Goal: Task Accomplishment & Management: Use online tool/utility

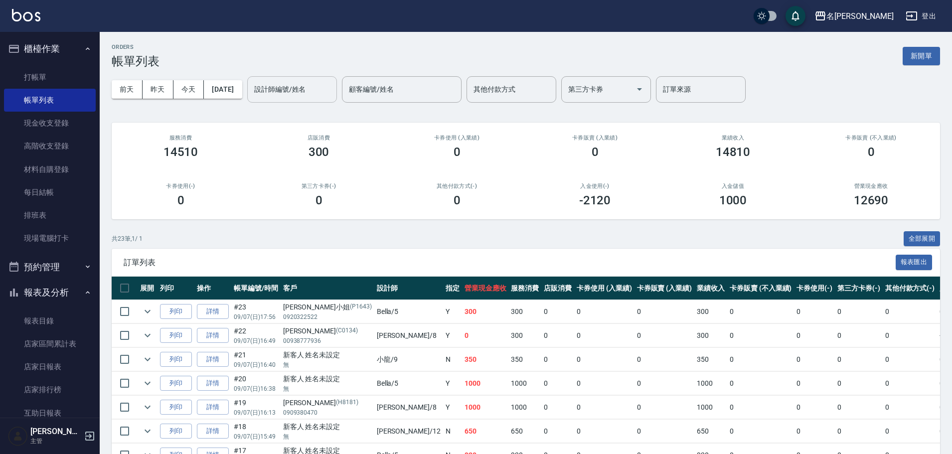
click at [295, 93] on input "設計師編號/姓名" at bounding box center [292, 89] width 81 height 17
click at [307, 117] on div "[PERSON_NAME] -12" at bounding box center [309, 115] width 90 height 16
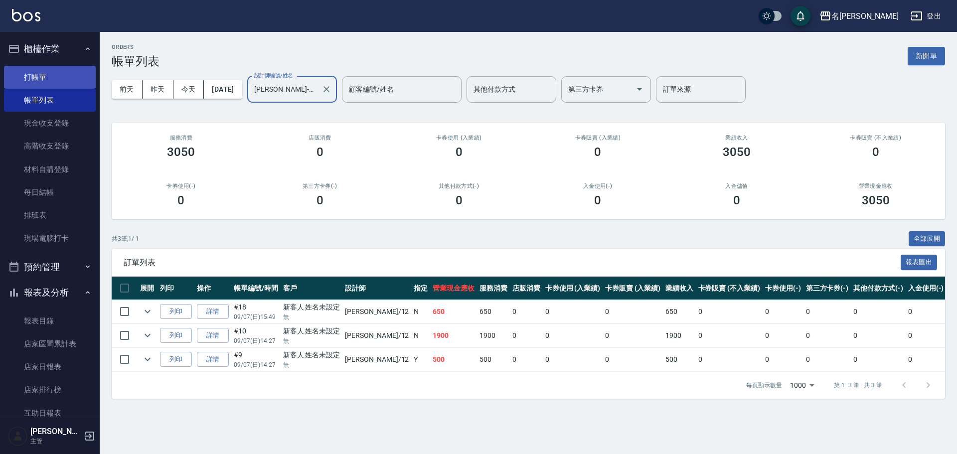
type input "[PERSON_NAME]-12"
click at [50, 74] on link "打帳單" at bounding box center [50, 77] width 92 height 23
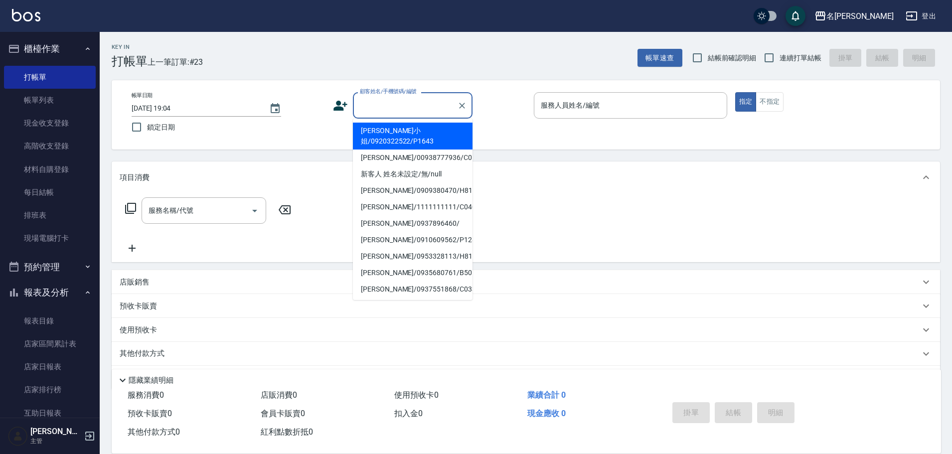
drag, startPoint x: 400, startPoint y: 108, endPoint x: 405, endPoint y: 107, distance: 5.2
click at [404, 107] on input "顧客姓名/手機號碼/編號" at bounding box center [406, 105] width 96 height 17
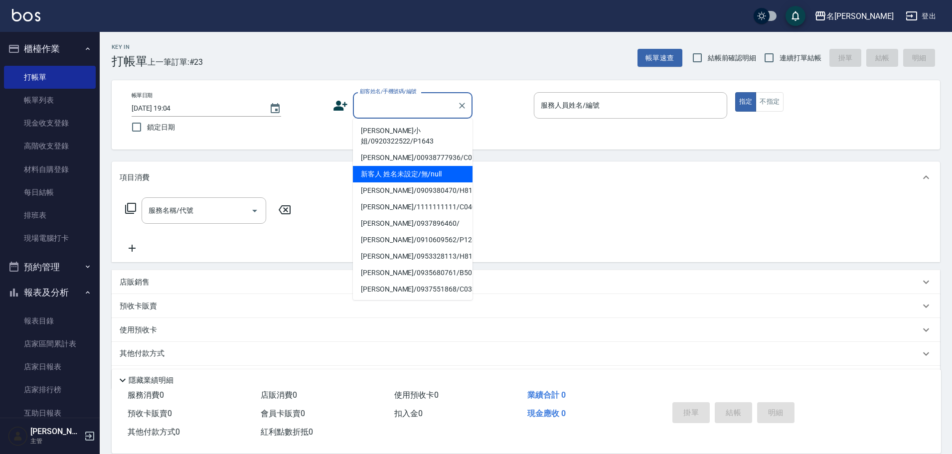
click at [425, 166] on li "新客人 姓名未設定/無/null" at bounding box center [413, 174] width 120 height 16
type input "新客人 姓名未設定/無/null"
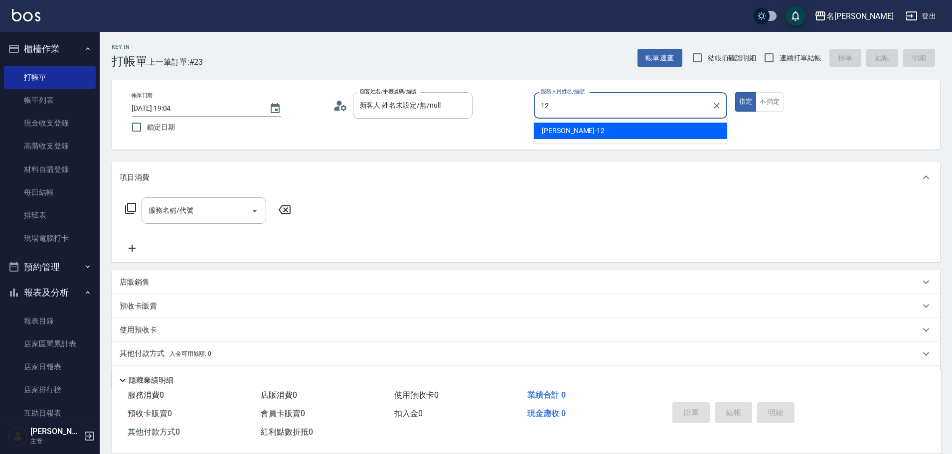
click at [563, 132] on span "[PERSON_NAME] -12" at bounding box center [573, 131] width 63 height 10
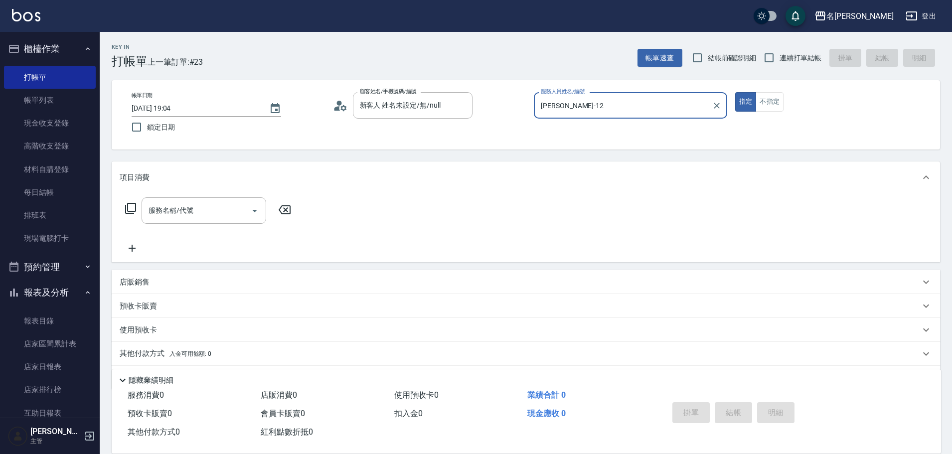
type input "[PERSON_NAME]-12"
click at [129, 213] on icon at bounding box center [131, 208] width 12 height 12
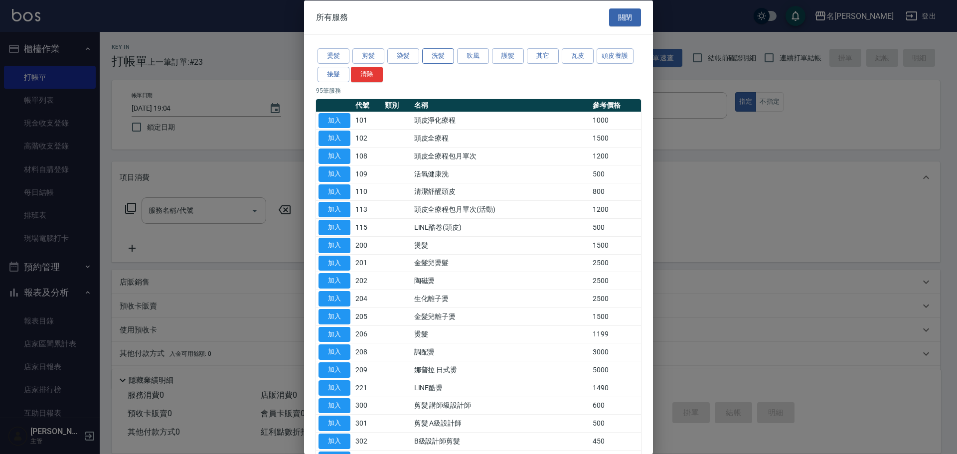
click at [437, 61] on button "洗髮" at bounding box center [438, 55] width 32 height 15
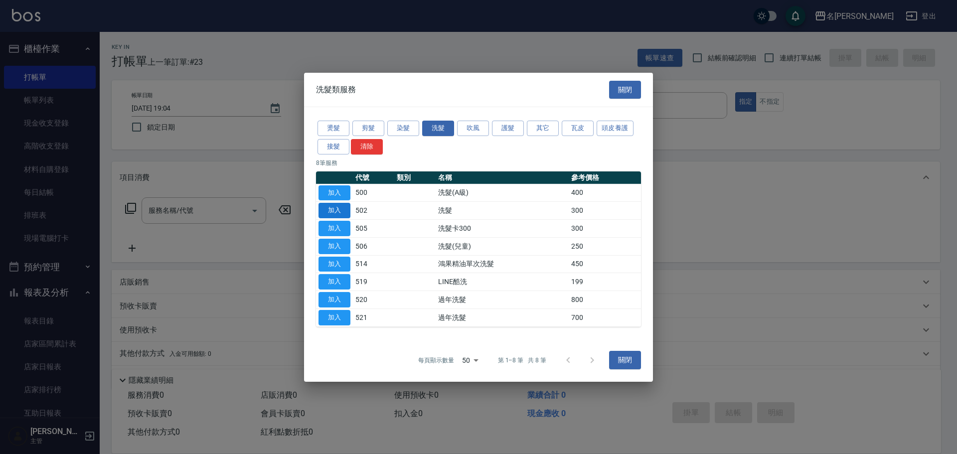
click at [338, 209] on button "加入" at bounding box center [335, 210] width 32 height 15
type input "洗髮(502)"
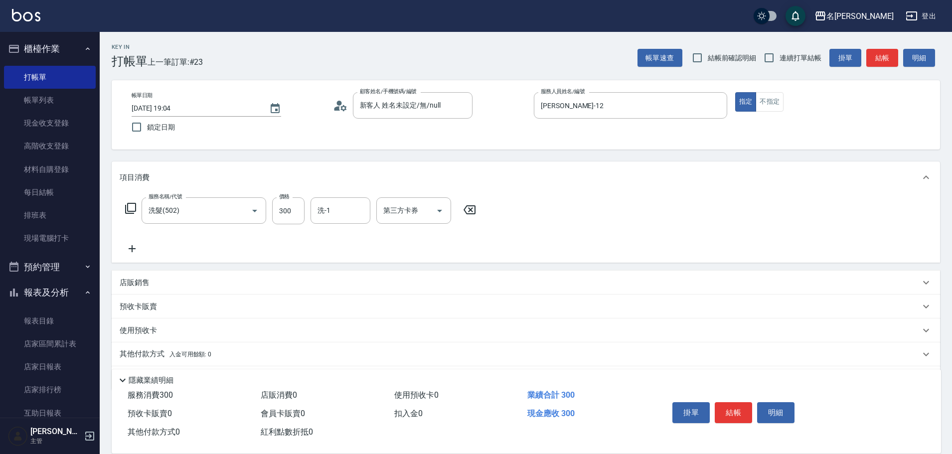
click at [128, 211] on icon at bounding box center [130, 208] width 11 height 11
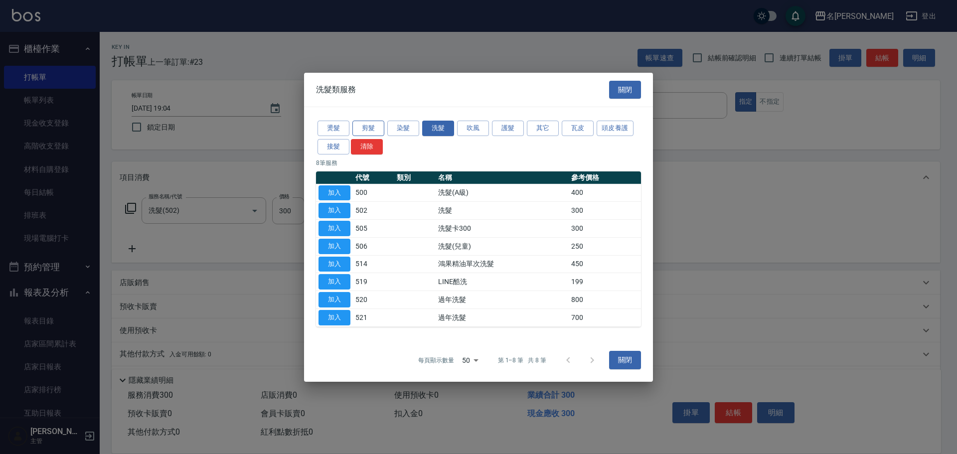
drag, startPoint x: 364, startPoint y: 130, endPoint x: 405, endPoint y: 177, distance: 62.2
click at [365, 130] on button "剪髮" at bounding box center [369, 128] width 32 height 15
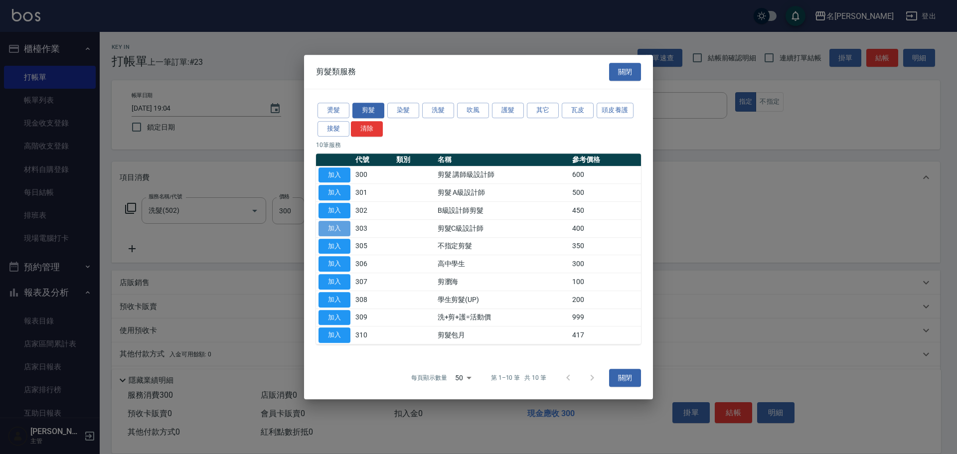
click at [338, 223] on button "加入" at bounding box center [335, 228] width 32 height 15
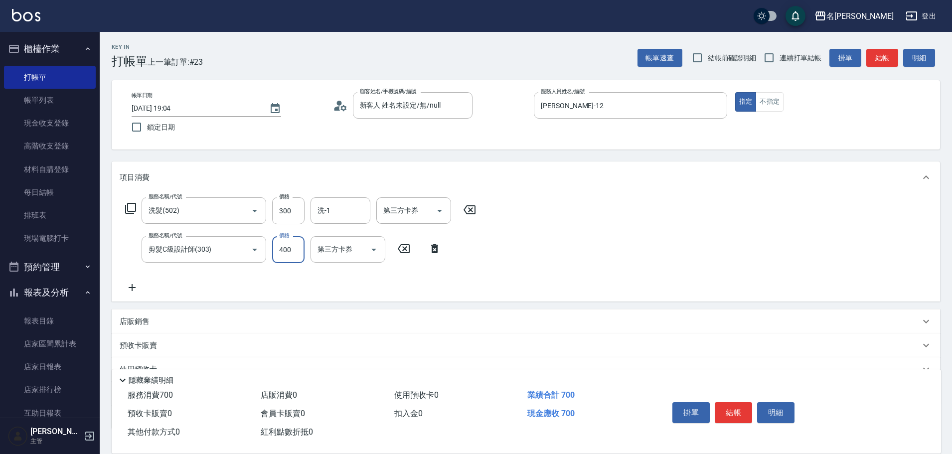
click at [294, 255] on input "400" at bounding box center [288, 249] width 32 height 27
type input "200"
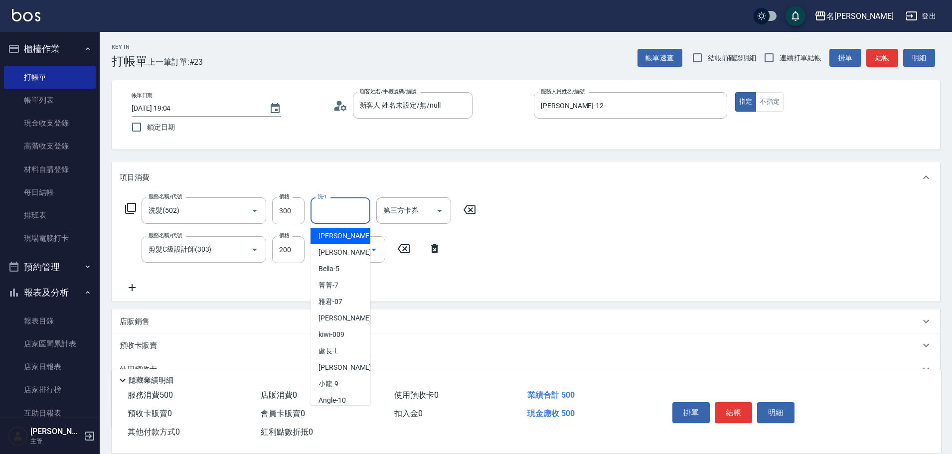
click at [353, 214] on input "洗-1" at bounding box center [340, 210] width 51 height 17
click at [344, 236] on div "[PERSON_NAME] -19" at bounding box center [341, 236] width 60 height 16
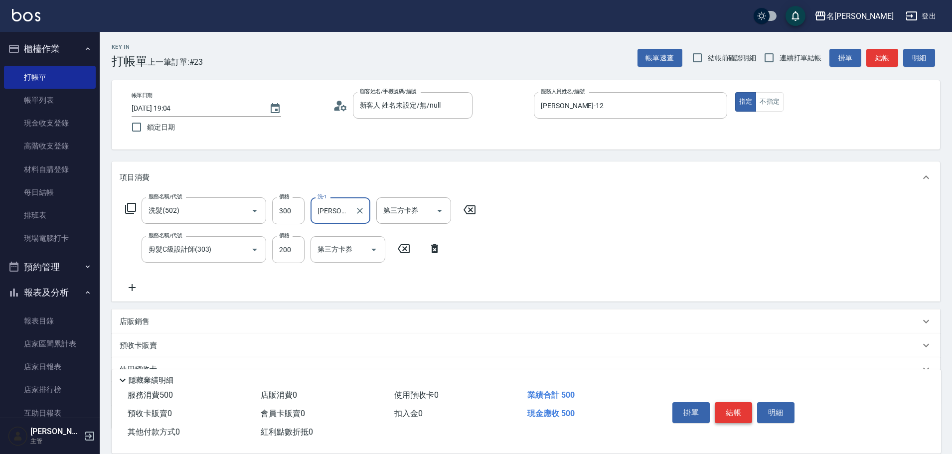
type input "[PERSON_NAME]-19"
click at [733, 407] on button "結帳" at bounding box center [733, 412] width 37 height 21
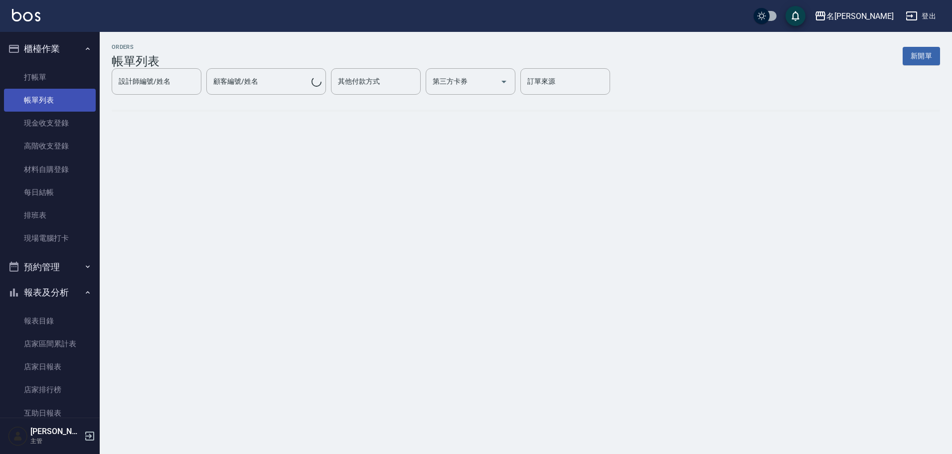
click at [66, 104] on link "帳單列表" at bounding box center [50, 100] width 92 height 23
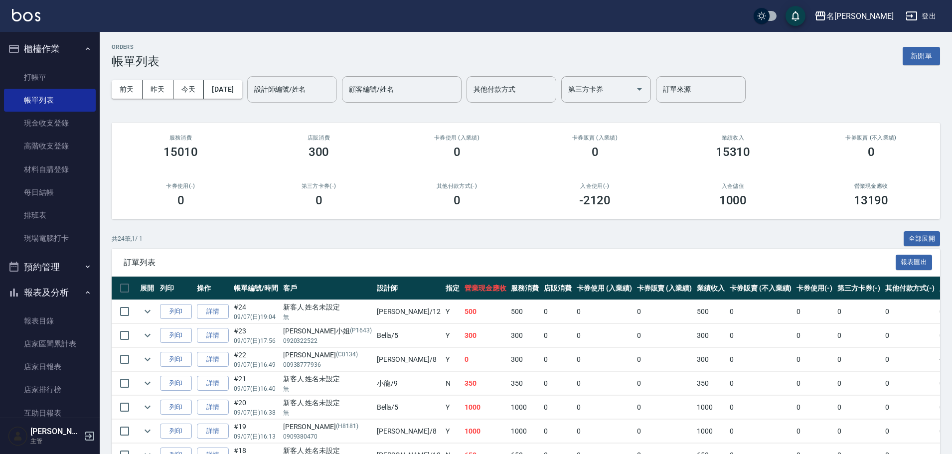
click at [315, 85] on input "設計師編號/姓名" at bounding box center [292, 89] width 81 height 17
click at [318, 115] on div "[PERSON_NAME] -12" at bounding box center [309, 115] width 90 height 16
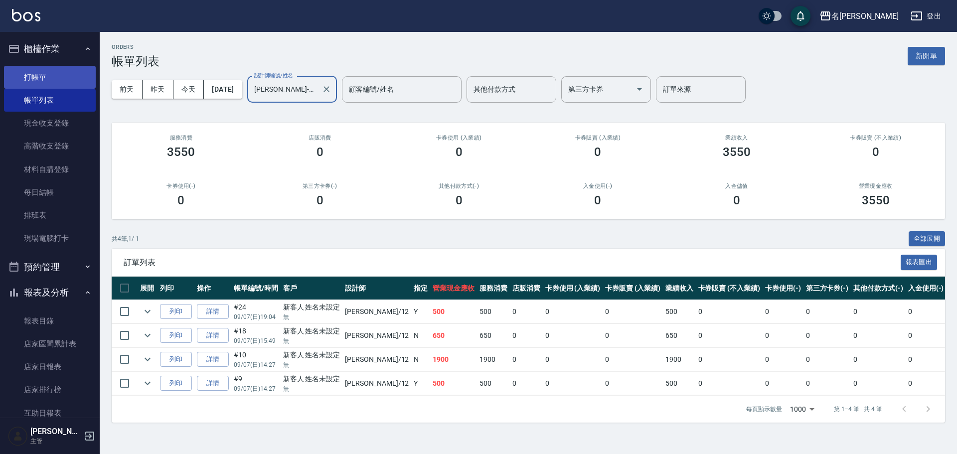
type input "[PERSON_NAME]-12"
click at [62, 82] on link "打帳單" at bounding box center [50, 77] width 92 height 23
